Goal: Find specific page/section: Find specific page/section

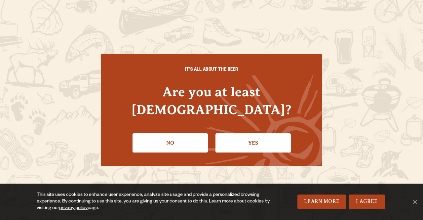
click at [243, 141] on link "Yes" at bounding box center [253, 142] width 75 height 19
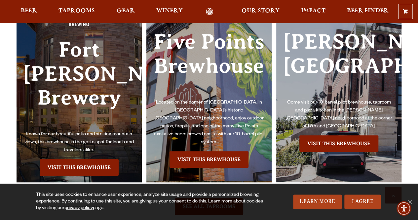
scroll to position [1411, 0]
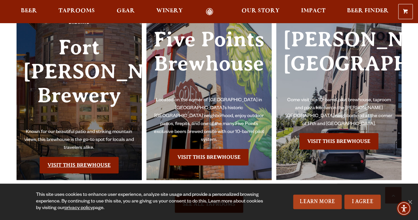
click at [79, 159] on link "Visit this Brewhouse" at bounding box center [79, 165] width 79 height 17
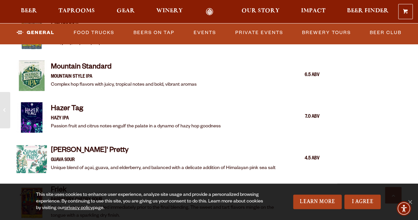
scroll to position [883, 0]
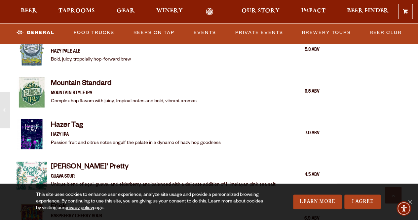
drag, startPoint x: 421, startPoint y: 13, endPoint x: 417, endPoint y: 72, distance: 59.0
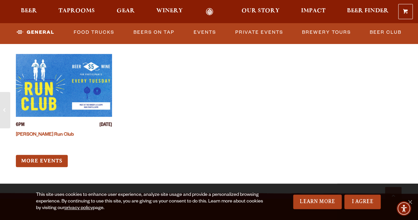
scroll to position [2605, 0]
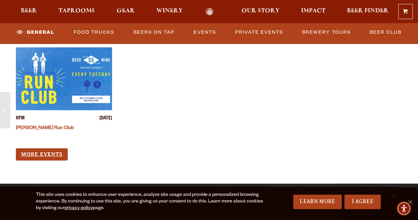
click at [53, 148] on link "More Events" at bounding box center [42, 154] width 52 height 12
